Goal: Task Accomplishment & Management: Complete application form

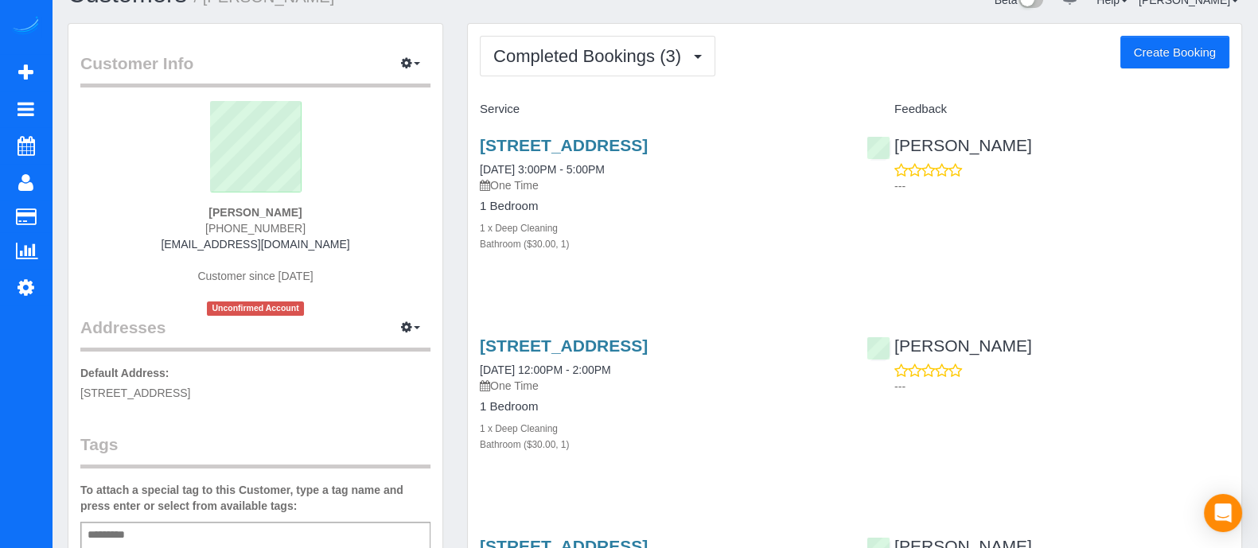
scroll to position [39, 0]
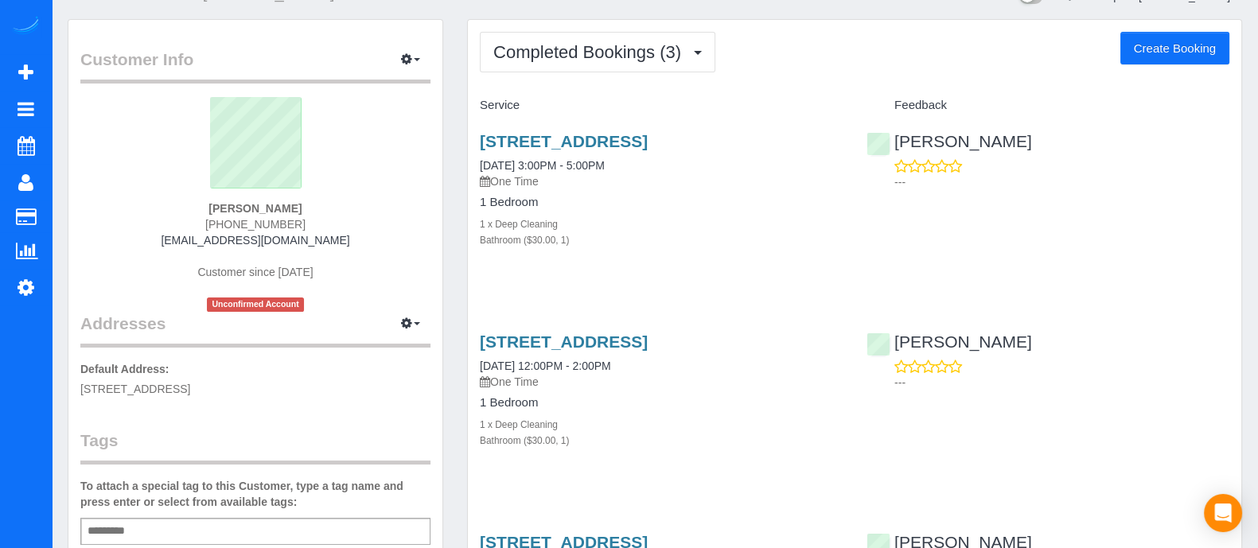
drag, startPoint x: 548, startPoint y: 379, endPoint x: 473, endPoint y: 356, distance: 78.5
click at [473, 356] on div "[STREET_ADDRESS] [DATE] 12:00PM - 2:00PM One Time 1 Bedroom 1 x Deep Cleaning B…" at bounding box center [661, 399] width 387 height 161
copy link "[STREET_ADDRESS]"
click at [648, 351] on link "[STREET_ADDRESS]" at bounding box center [564, 342] width 168 height 18
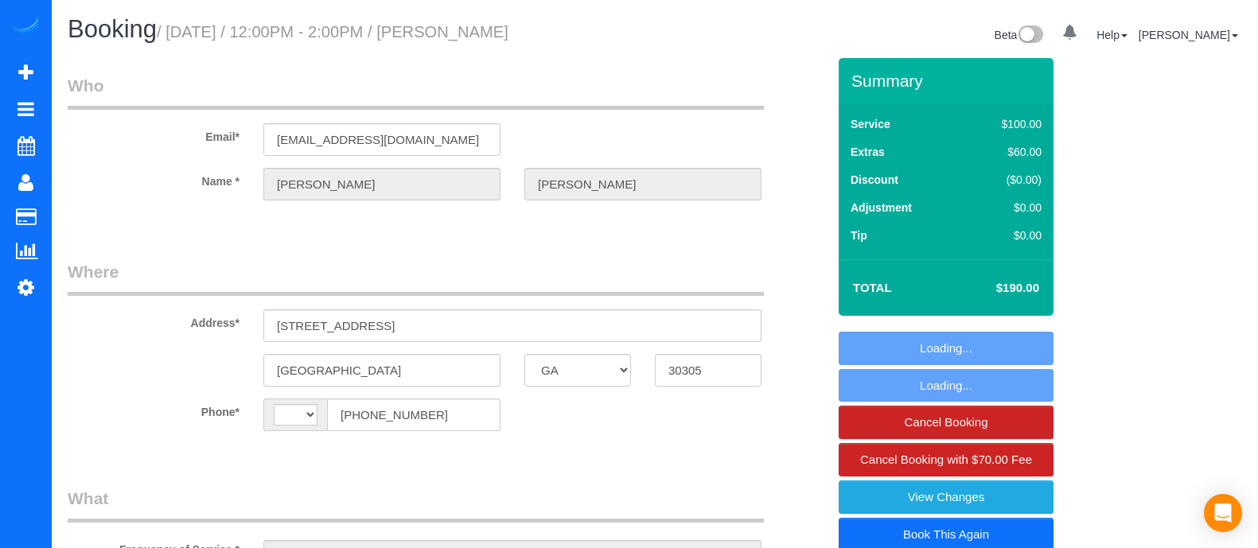
select select "GA"
select select "string:fspay-24c3a95f-a54a-4b8a-8de8-8fe74d4d689e"
select select "string:US"
select select "spot1"
select select "number:3"
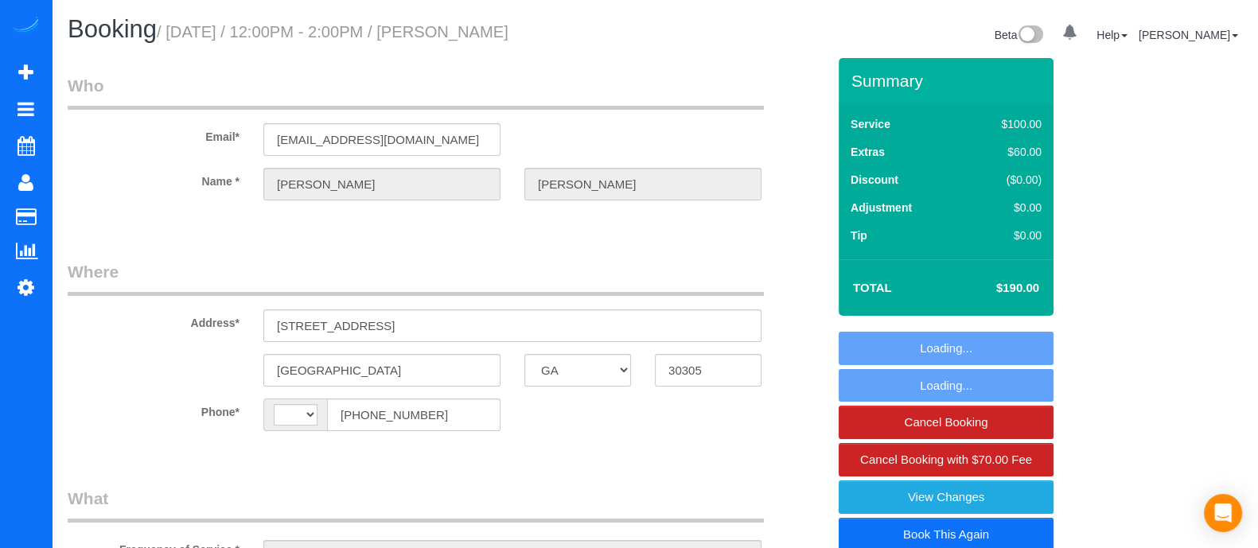
select select "number:6"
select select "object:686"
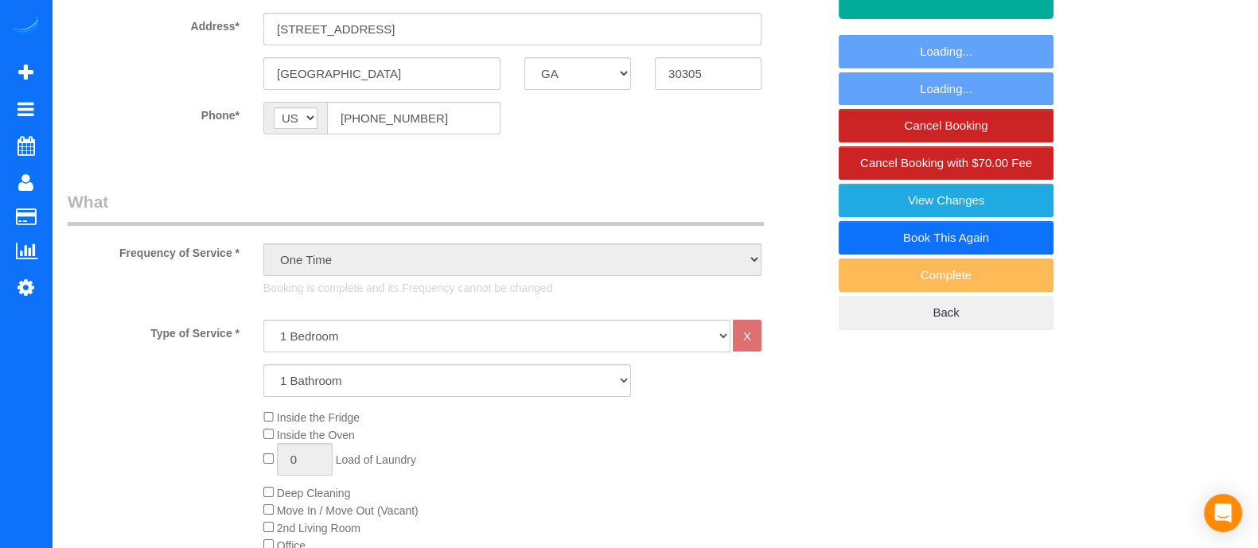
scroll to position [294, 0]
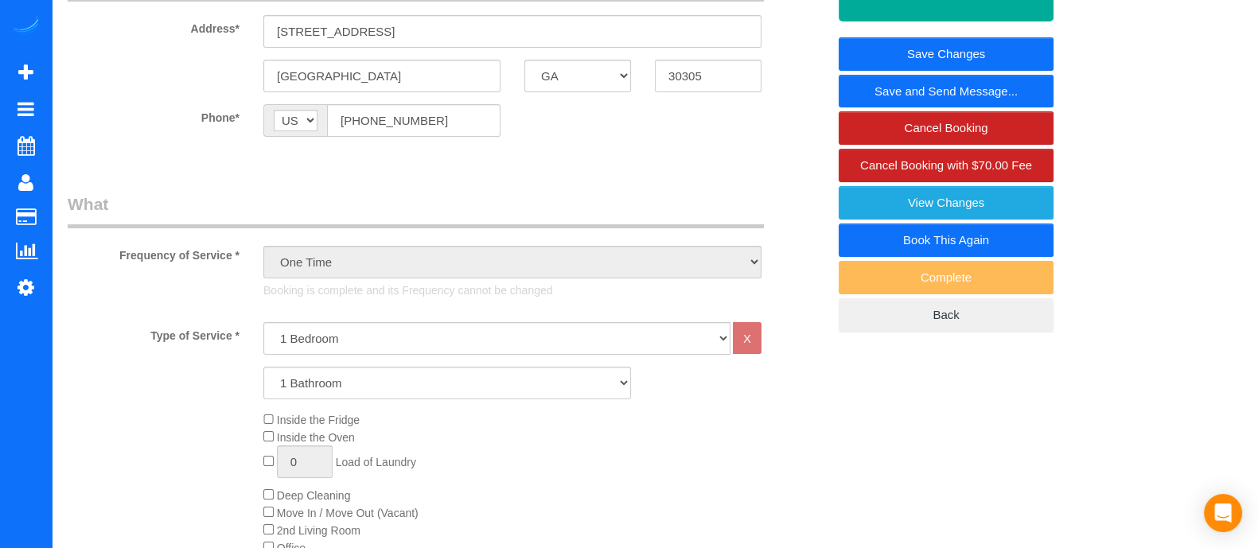
click at [947, 236] on link "Book This Again" at bounding box center [945, 240] width 215 height 33
select select "GA"
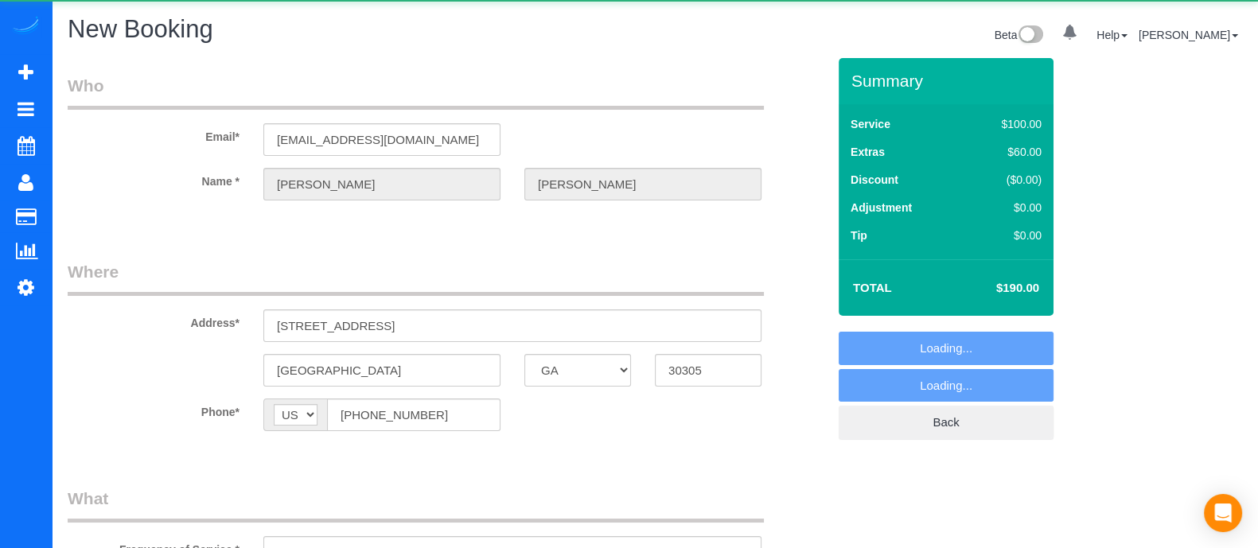
select select "string:fspay-24c3a95f-a54a-4b8a-8de8-8fe74d4d689e"
select select "object:1050"
select select "number:3"
select select "number:6"
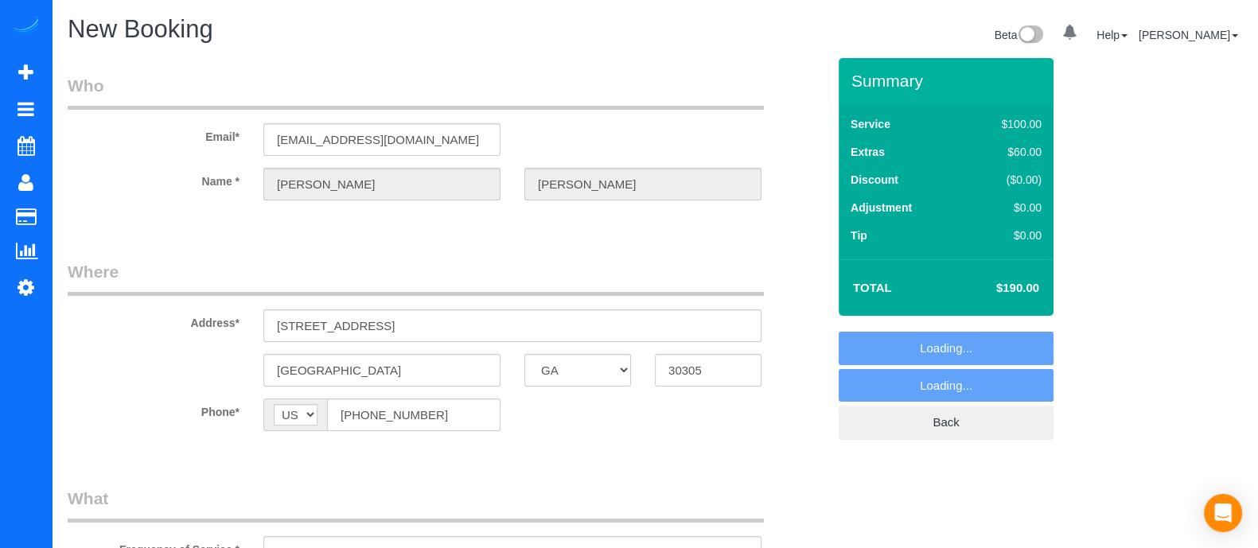
select select "object:1193"
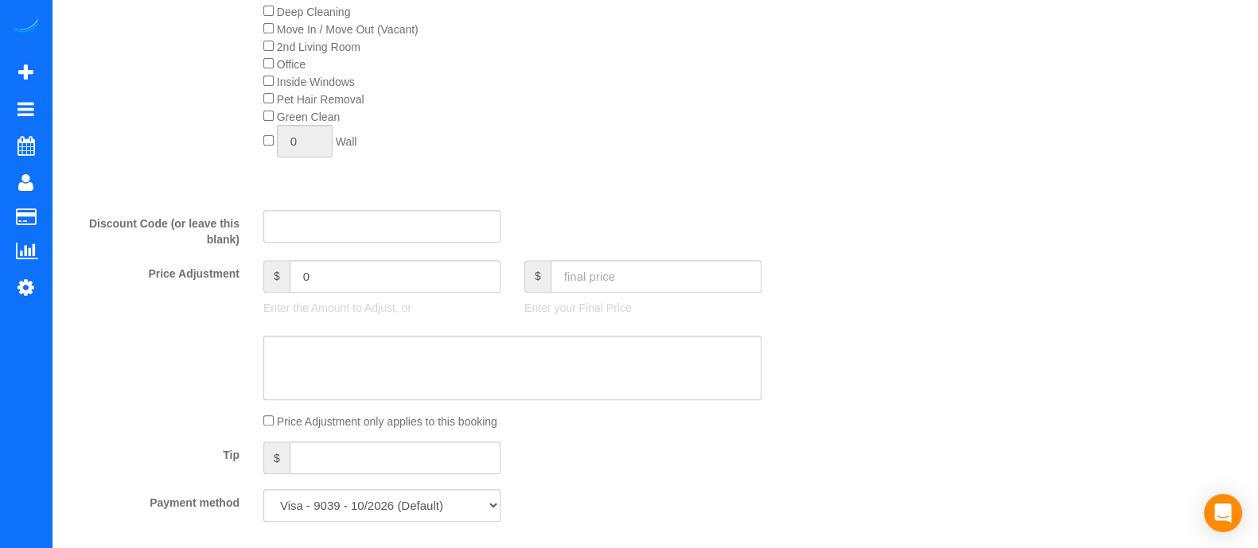
scroll to position [998, 0]
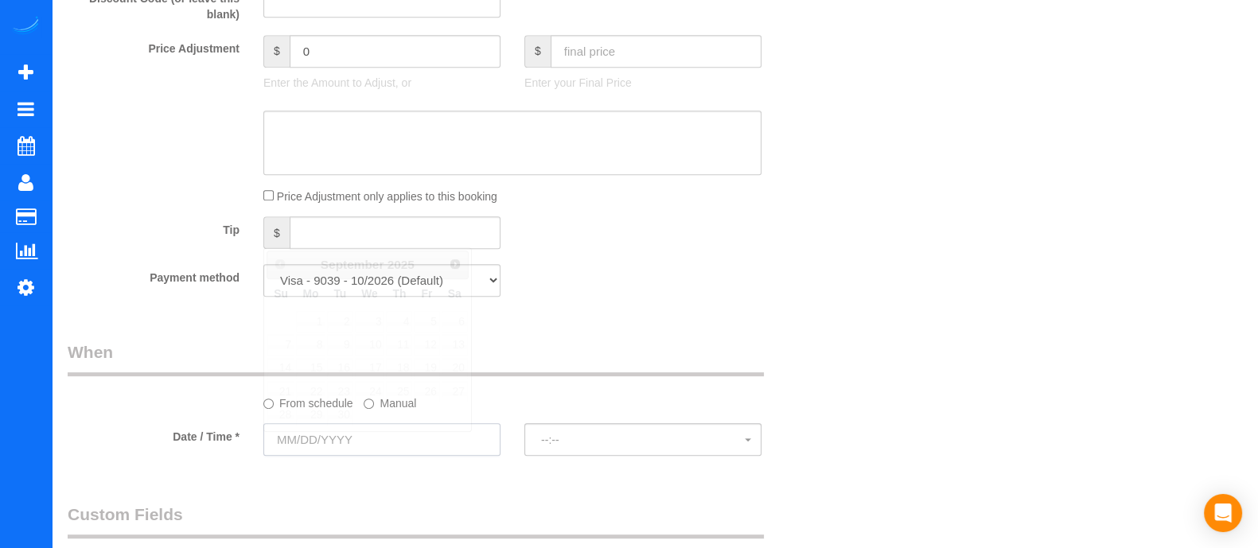
click at [441, 443] on input "text" at bounding box center [381, 439] width 237 height 33
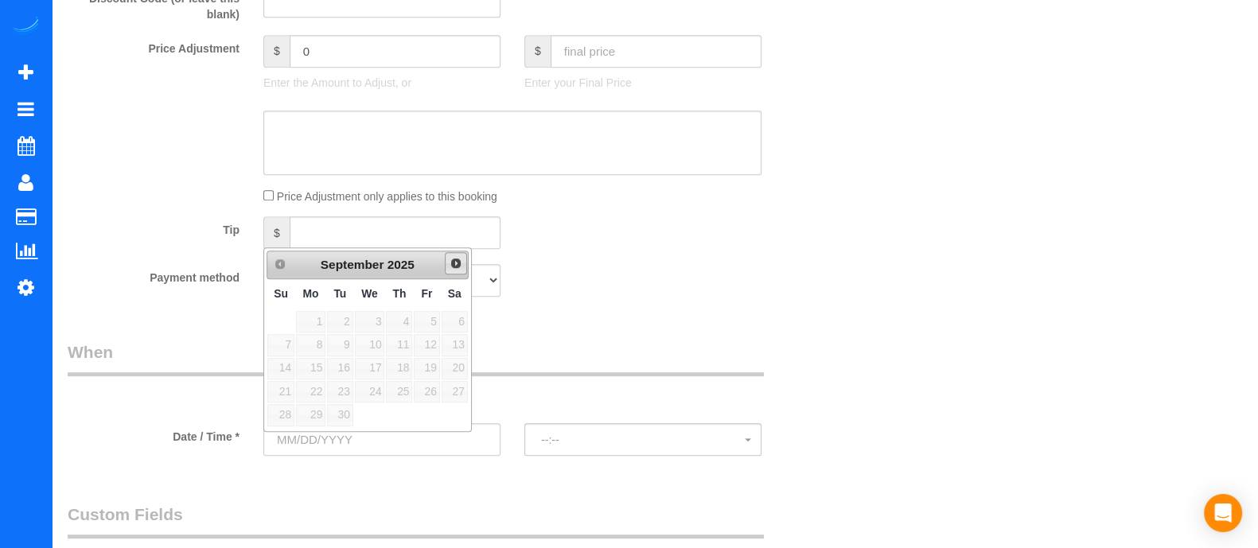
click at [453, 273] on link "Next" at bounding box center [456, 263] width 22 height 22
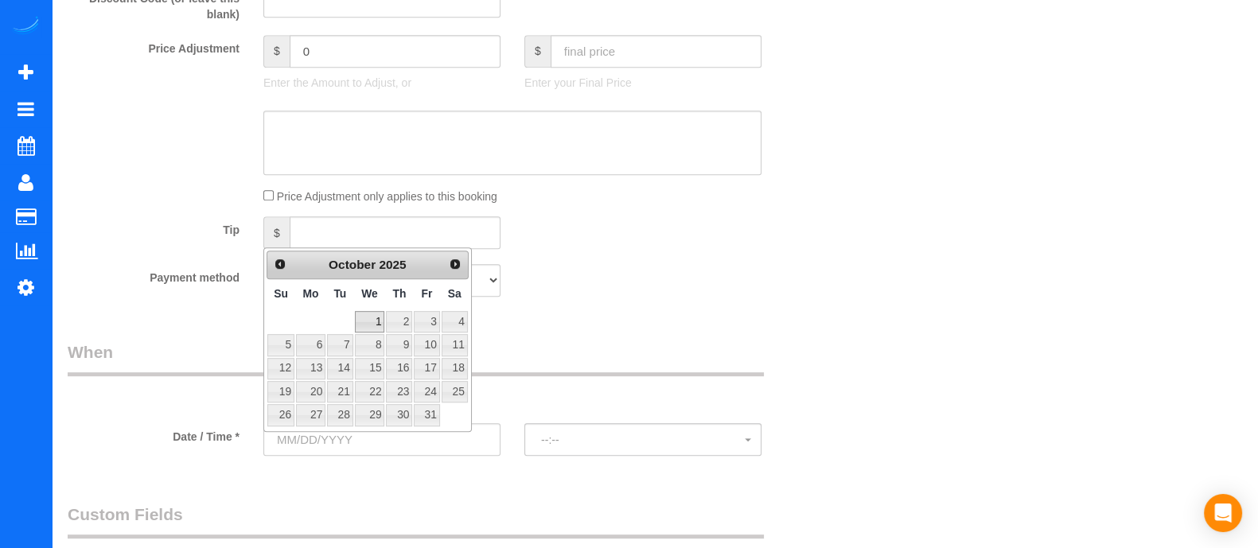
click at [371, 323] on link "1" at bounding box center [370, 321] width 30 height 21
type input "10/01/2025"
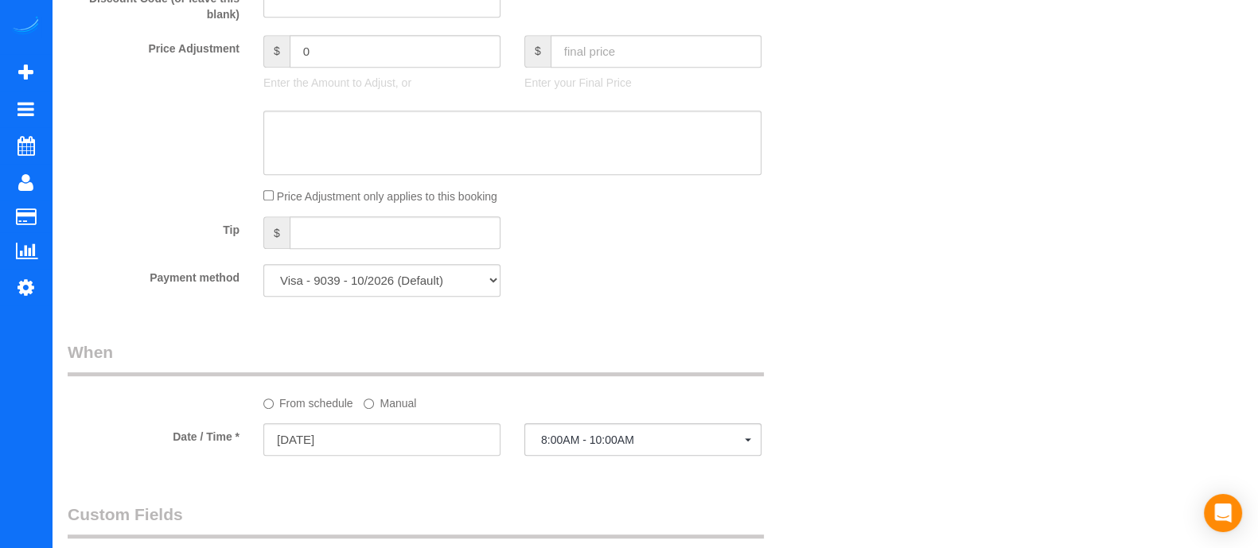
select select "spot11"
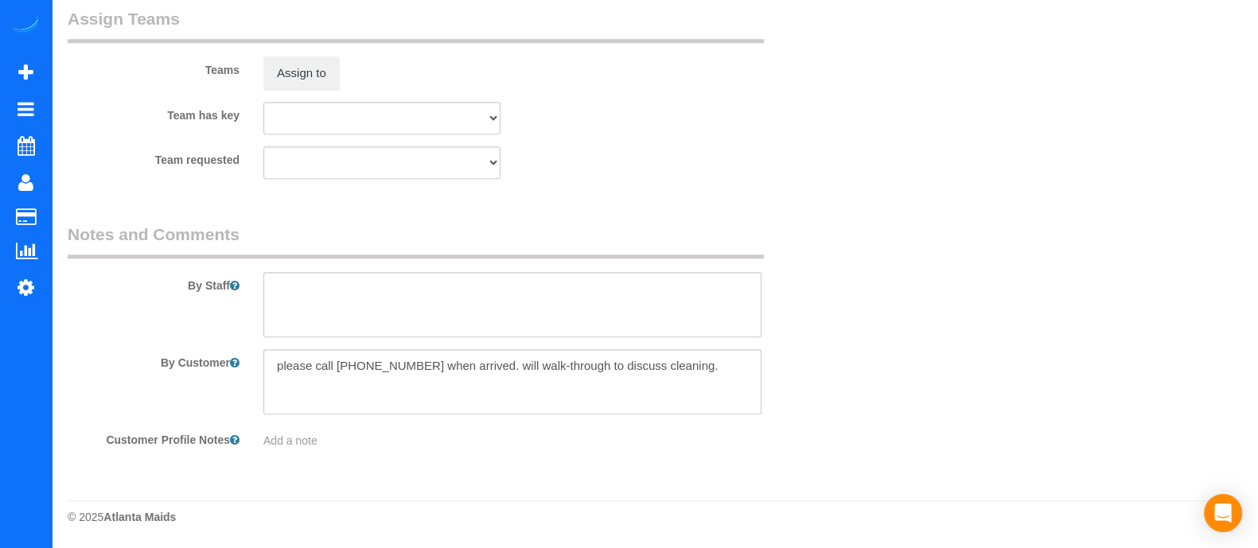
scroll to position [0, 0]
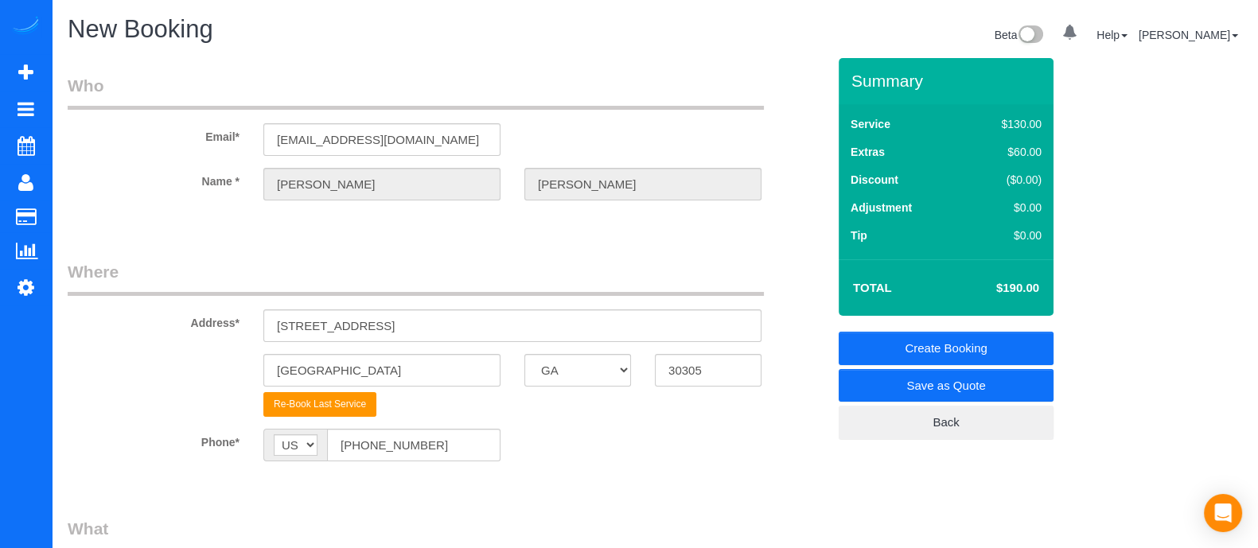
click at [936, 340] on link "Create Booking" at bounding box center [945, 348] width 215 height 33
